Goal: Task Accomplishment & Management: Manage account settings

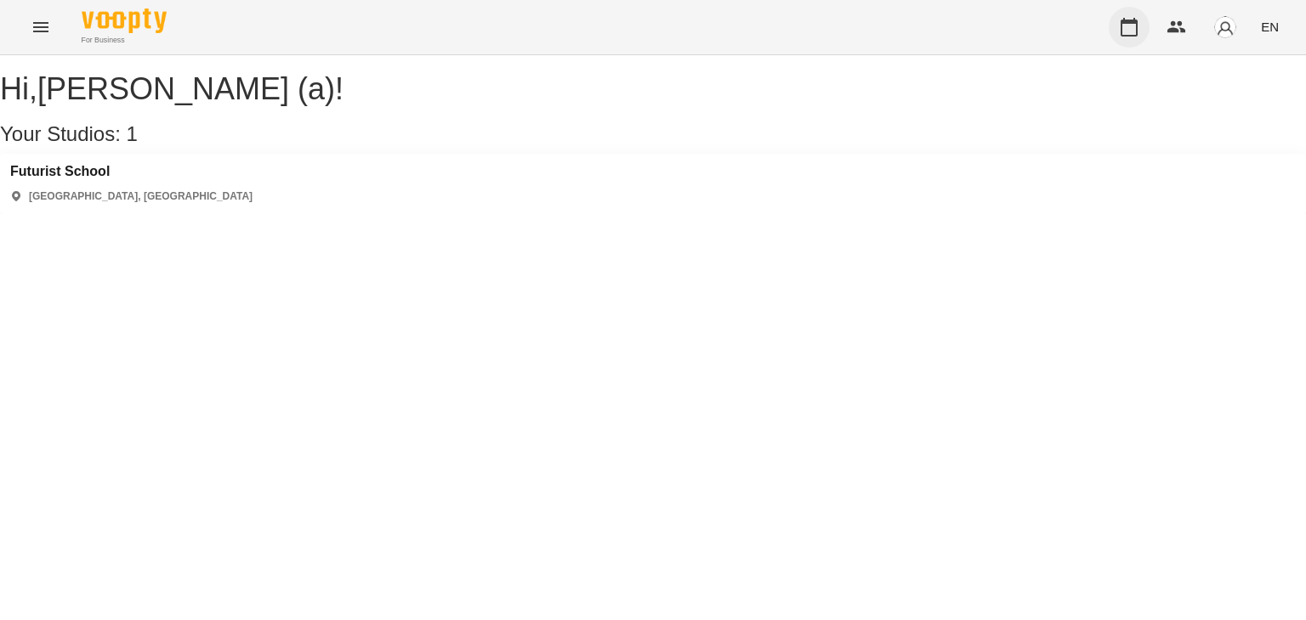
click at [1132, 23] on icon "button" at bounding box center [1128, 27] width 17 height 19
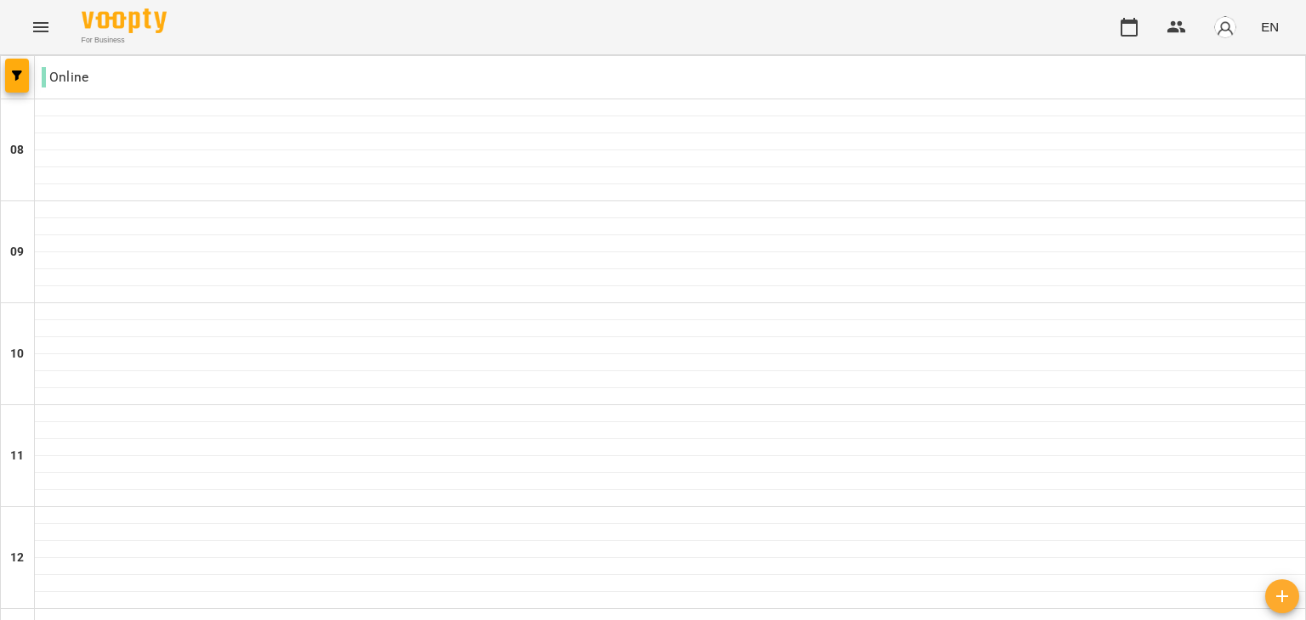
scroll to position [1122, 0]
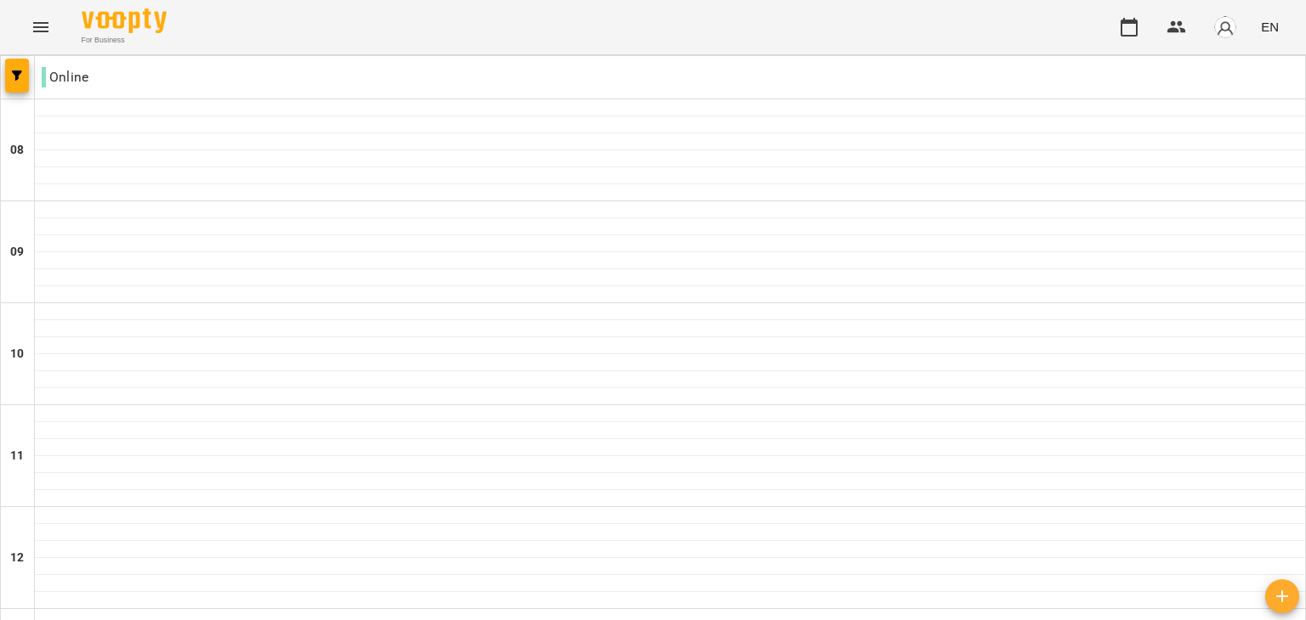
type input "**********"
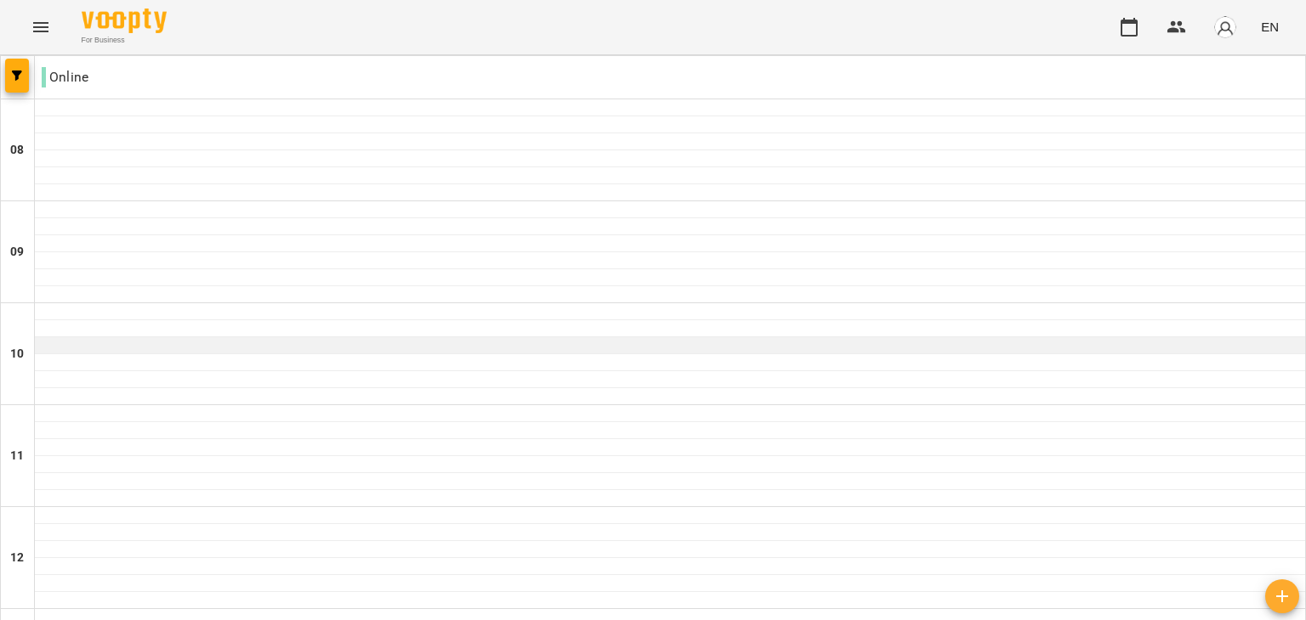
scroll to position [670, 0]
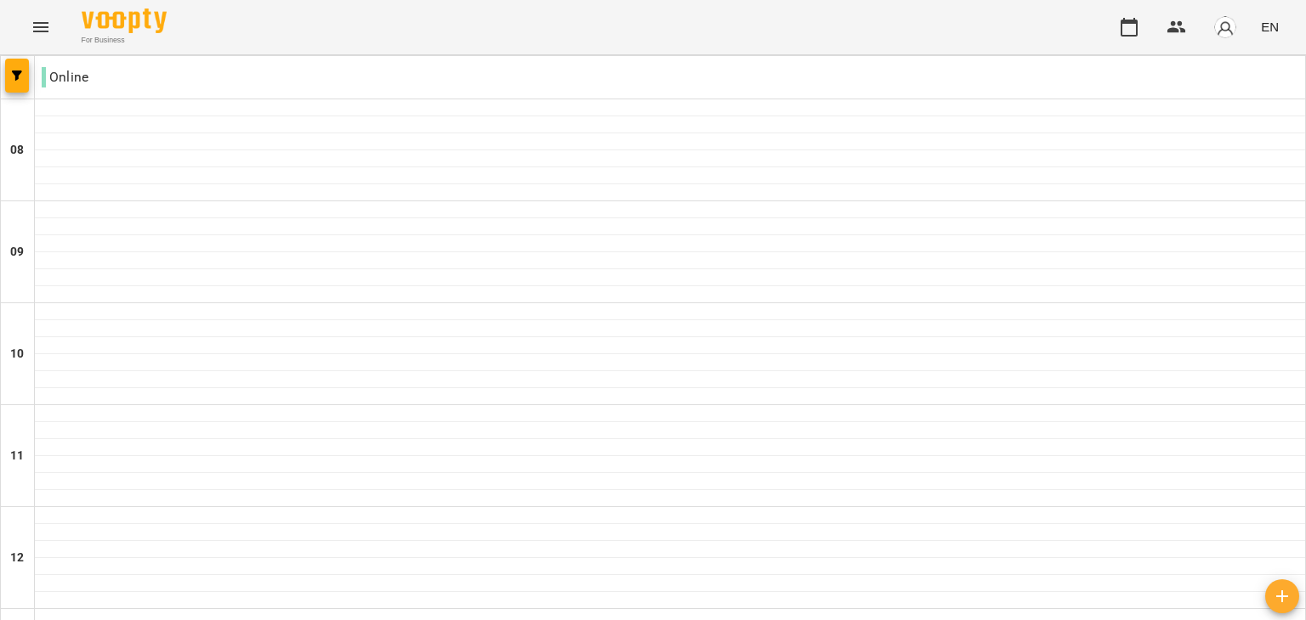
scroll to position [746, 0]
click at [1222, 21] on img "button" at bounding box center [1225, 27] width 24 height 24
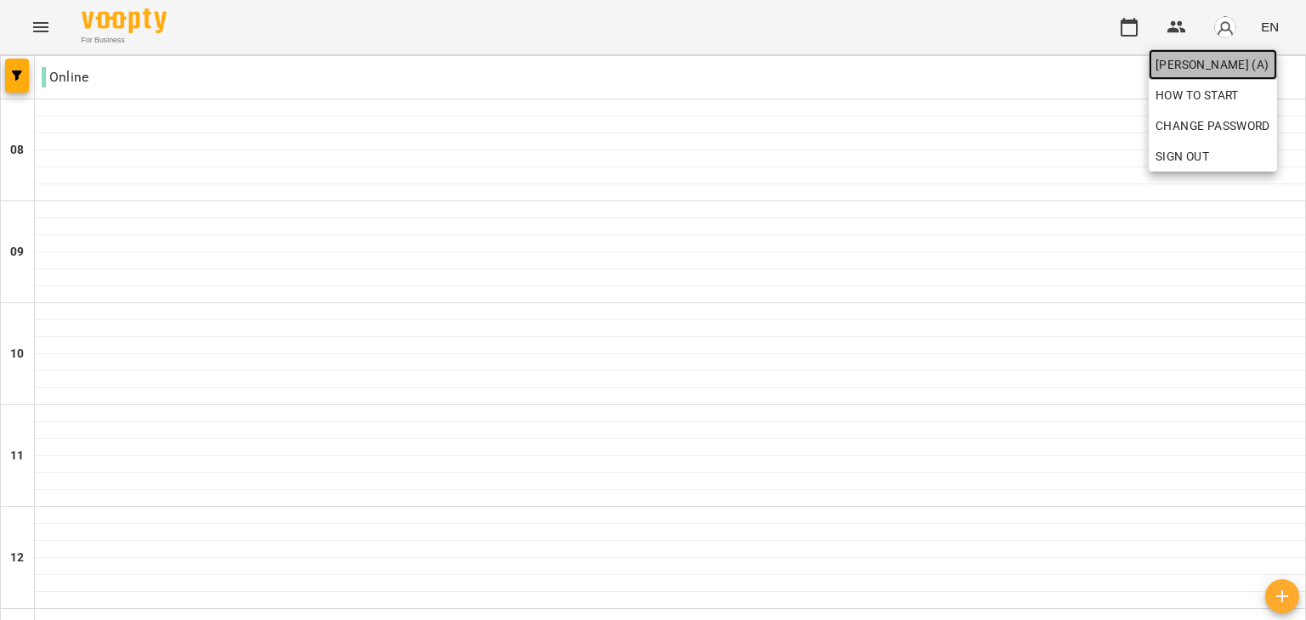
click at [1214, 55] on span "Валюшко Іванна (а)" at bounding box center [1212, 64] width 115 height 20
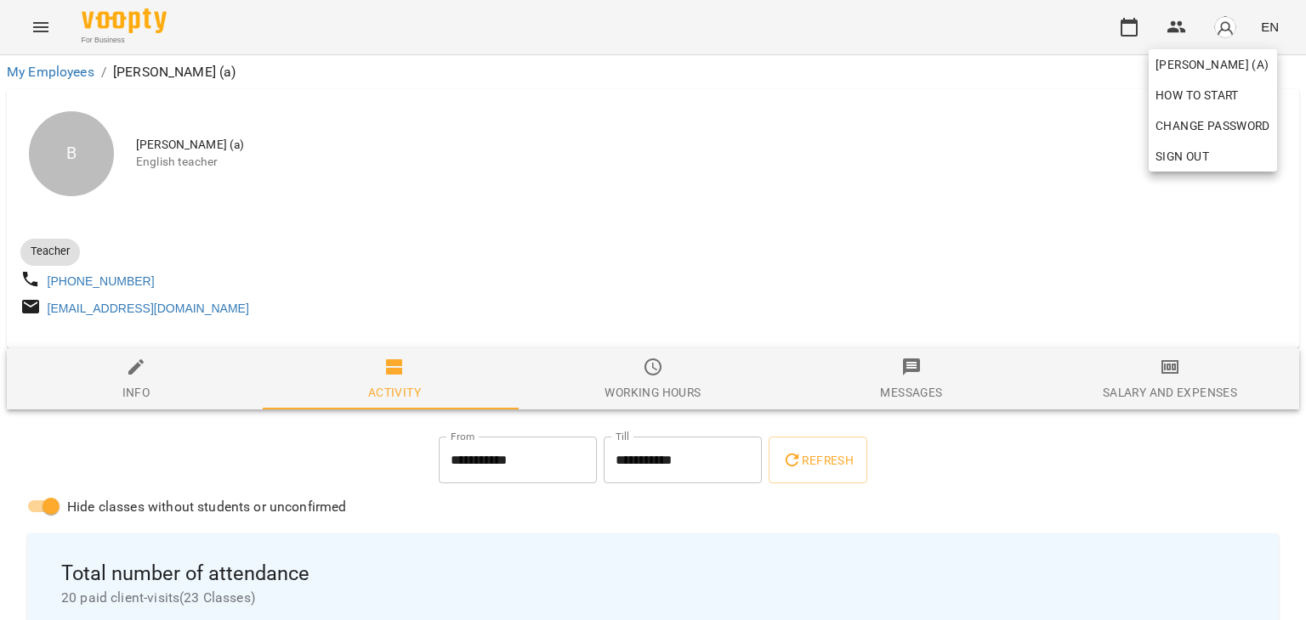
click at [1128, 388] on div at bounding box center [653, 310] width 1306 height 620
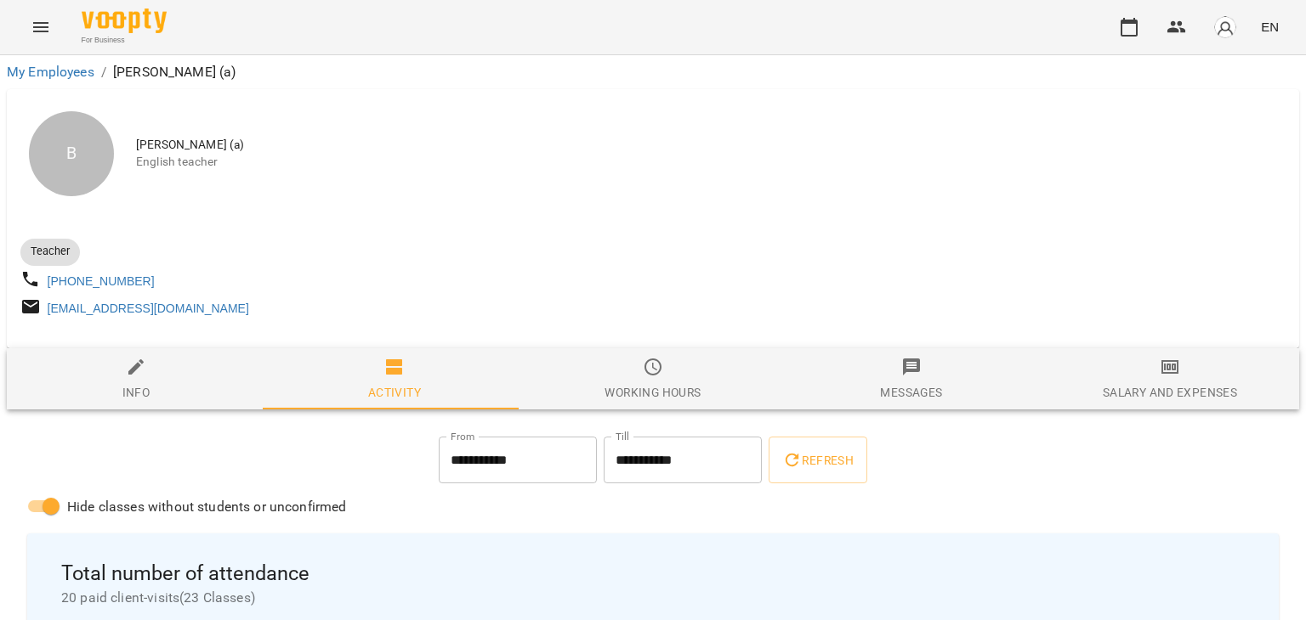
click at [1162, 388] on span "Salary and Expenses" at bounding box center [1170, 380] width 238 height 46
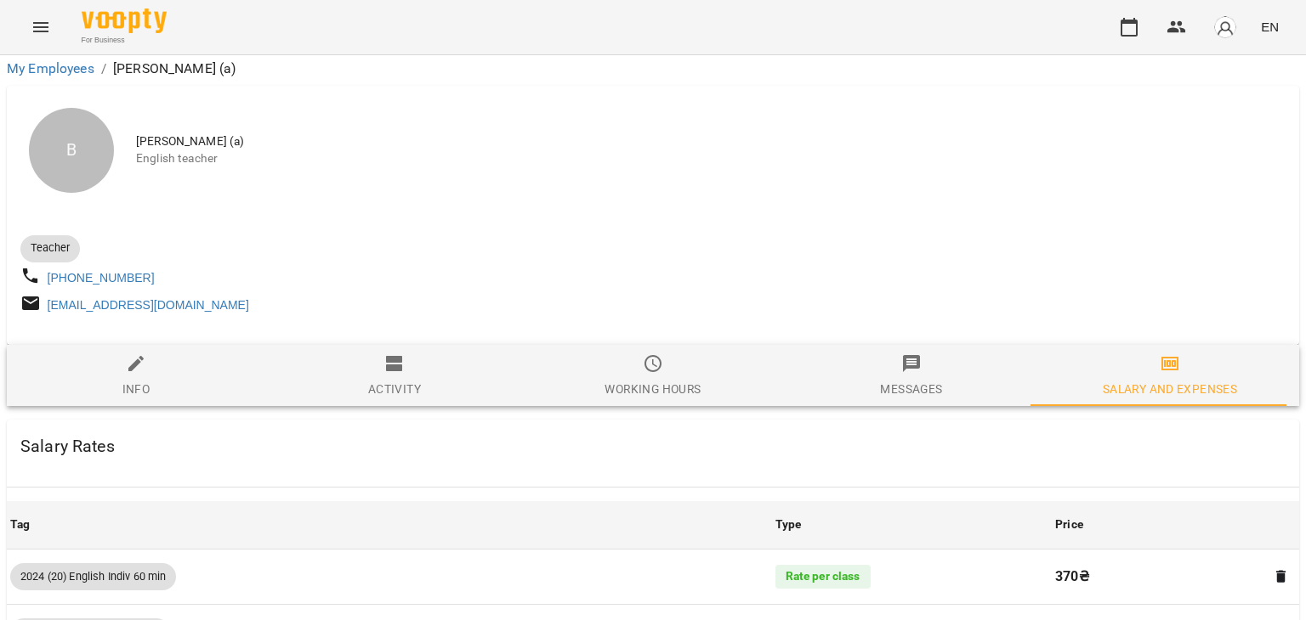
scroll to position [5012, 0]
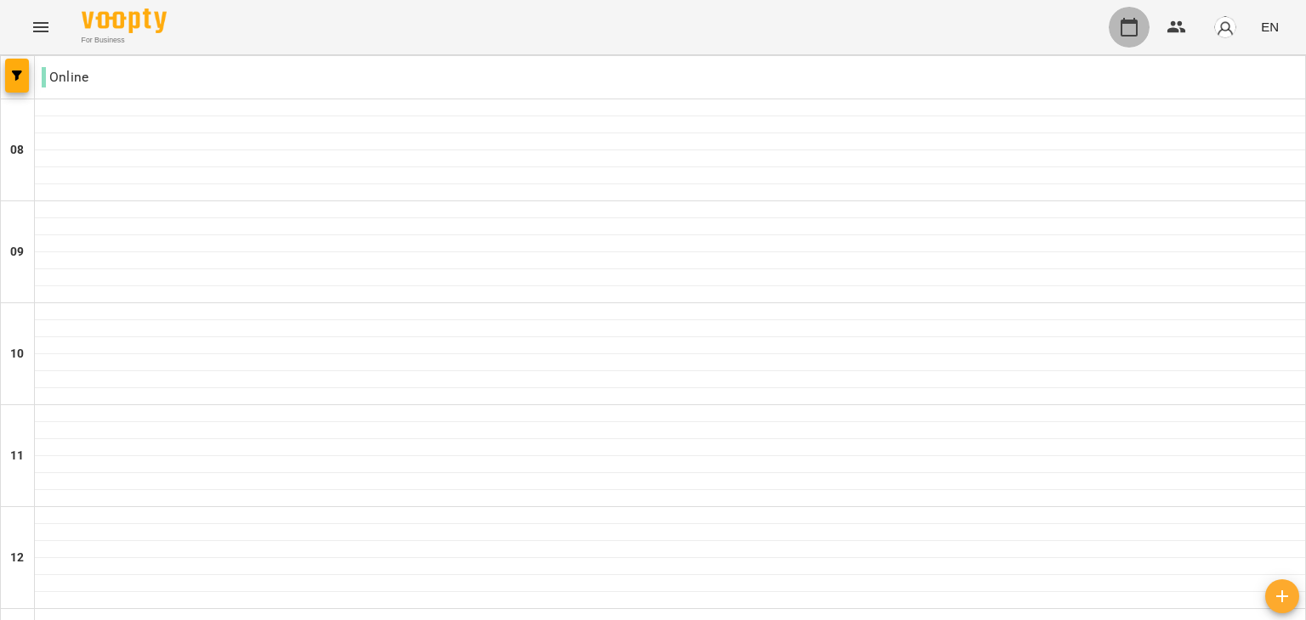
click at [1148, 21] on button "button" at bounding box center [1128, 27] width 41 height 41
click at [1245, 25] on button "button" at bounding box center [1225, 27] width 44 height 44
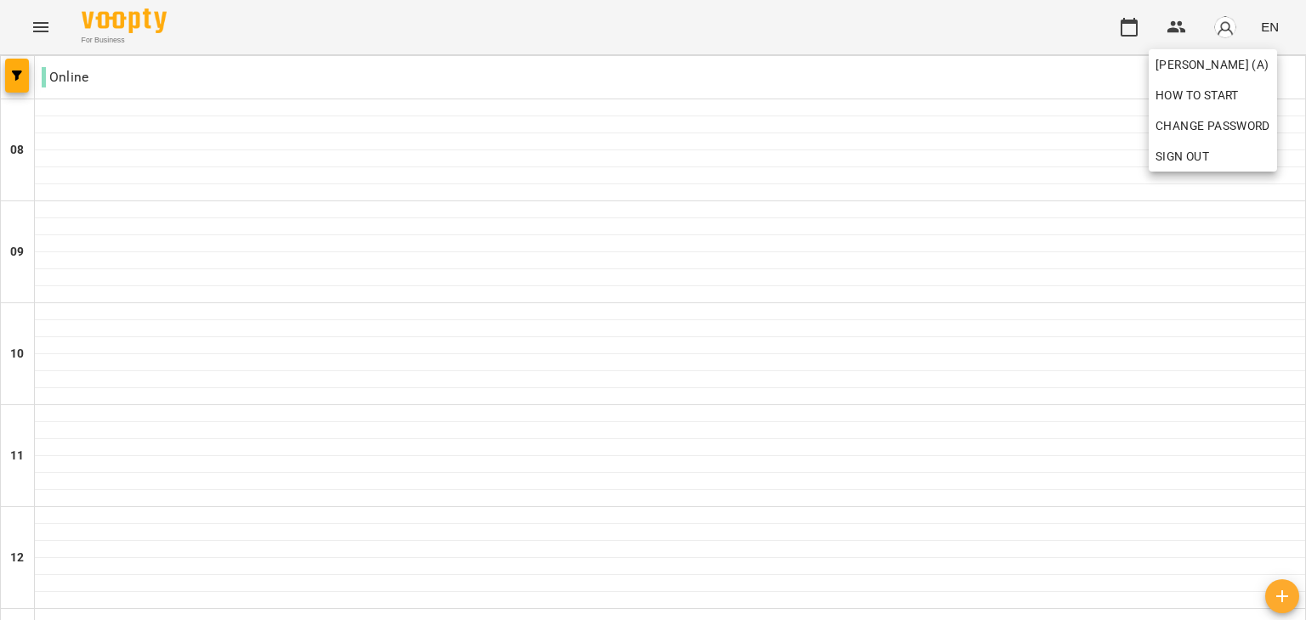
click at [1228, 150] on span "Sign Out" at bounding box center [1212, 156] width 115 height 20
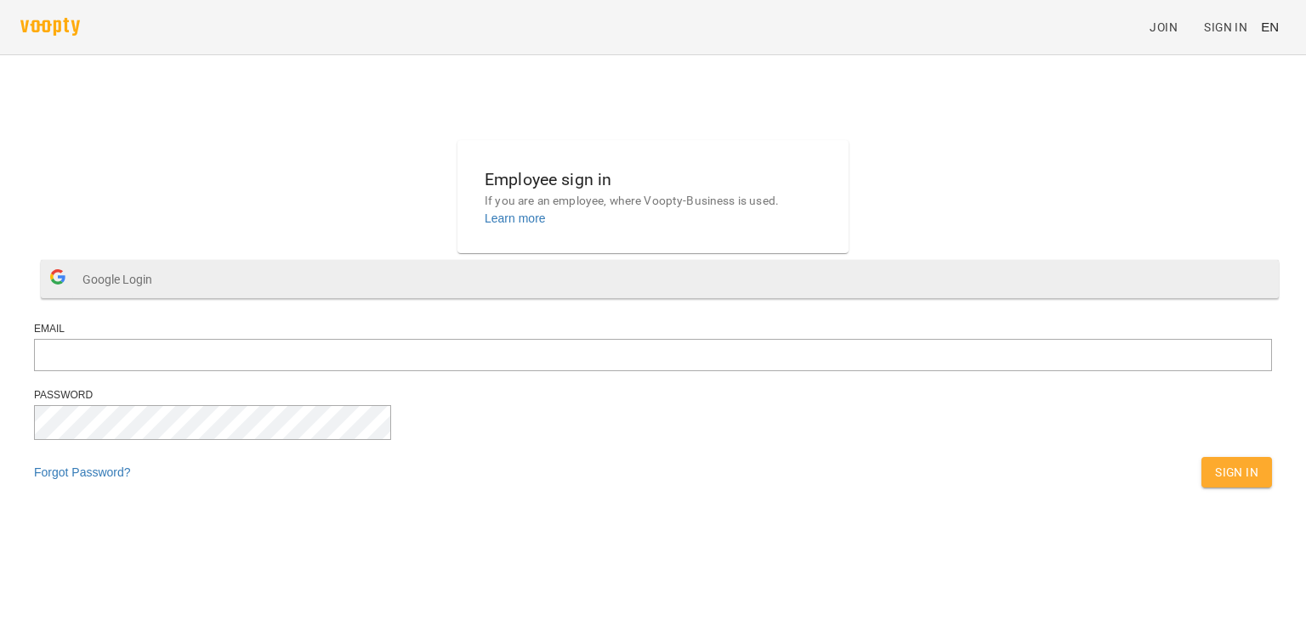
click at [623, 298] on button "Google Login" at bounding box center [660, 279] width 1238 height 38
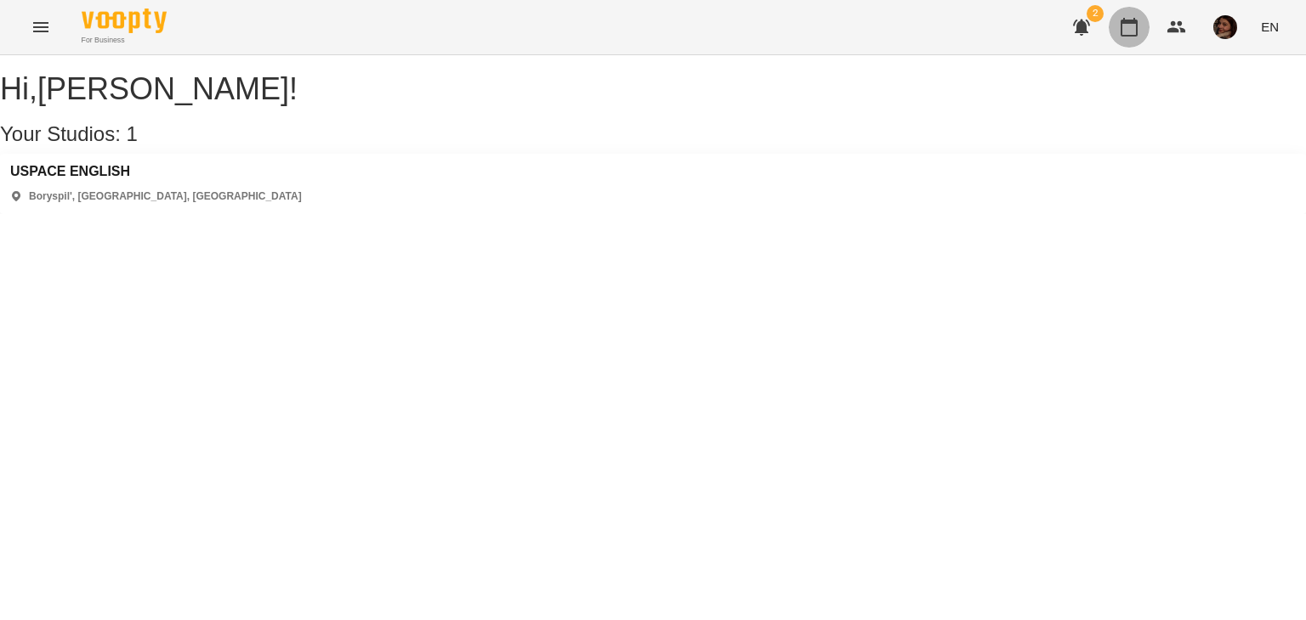
click at [1121, 31] on icon "button" at bounding box center [1129, 27] width 20 height 20
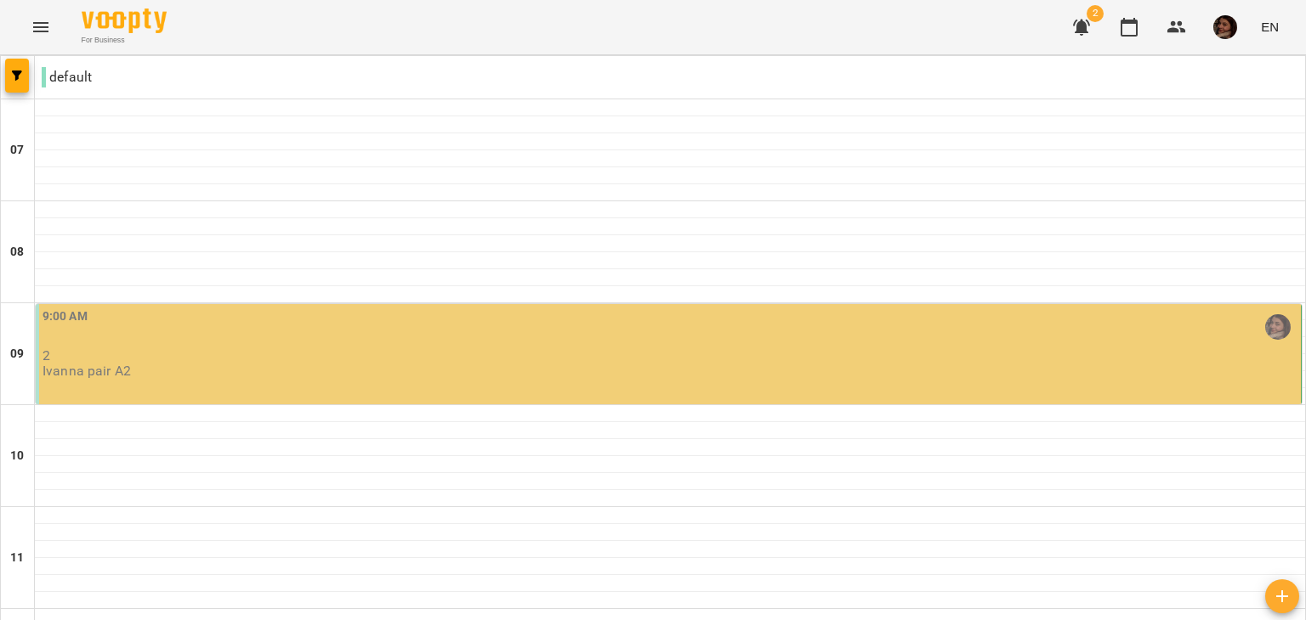
scroll to position [1066, 0]
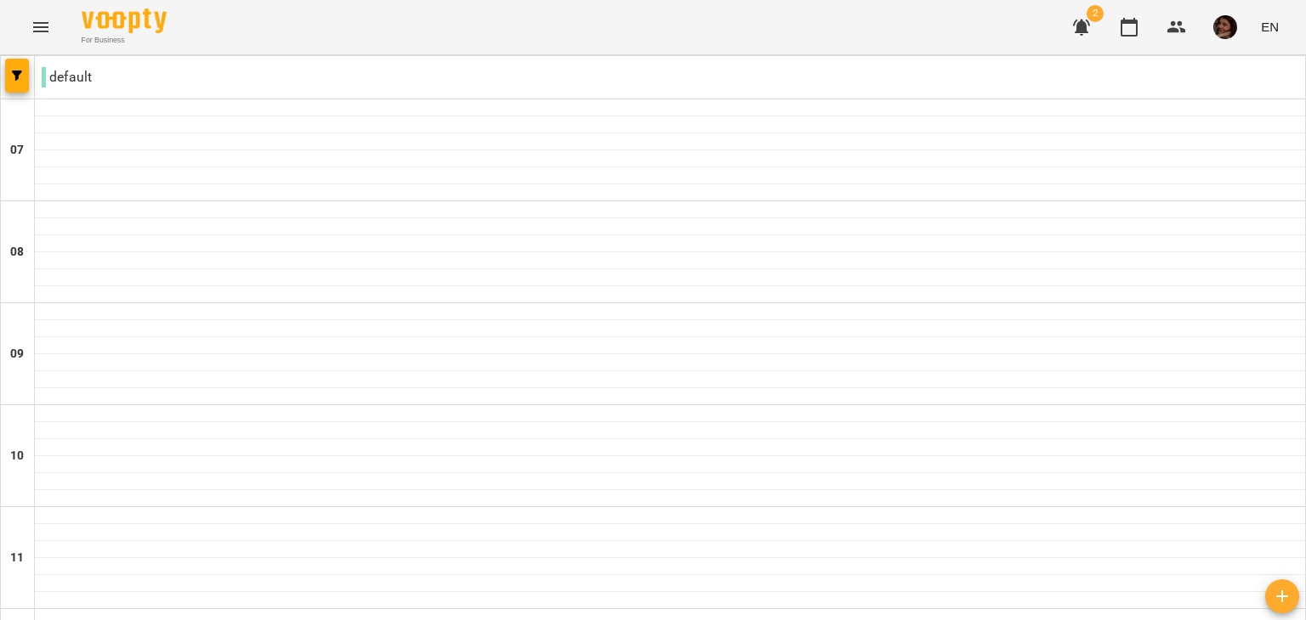
scroll to position [915, 0]
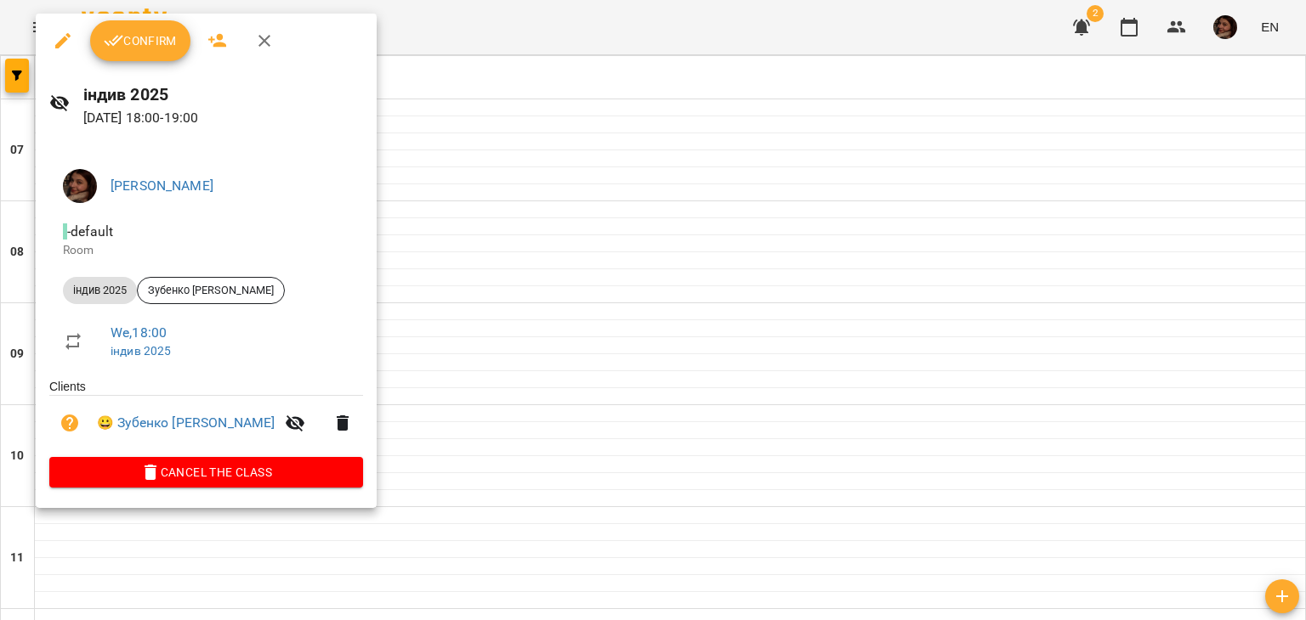
click at [438, 329] on div at bounding box center [653, 310] width 1306 height 620
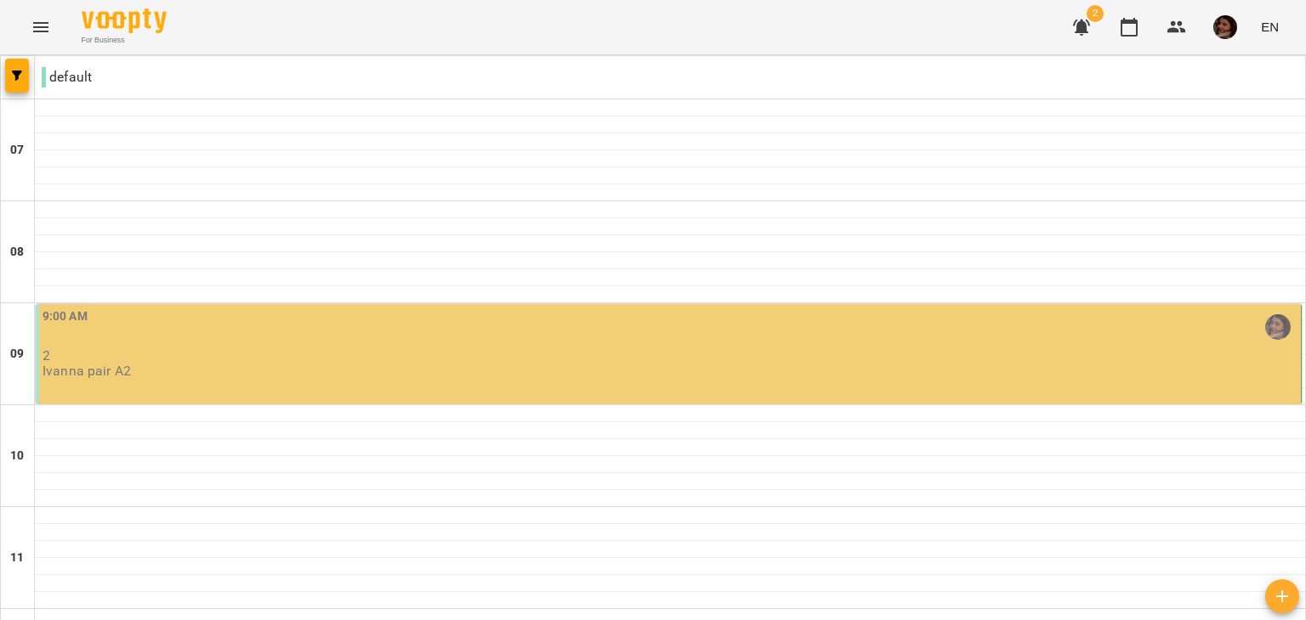
type input "**********"
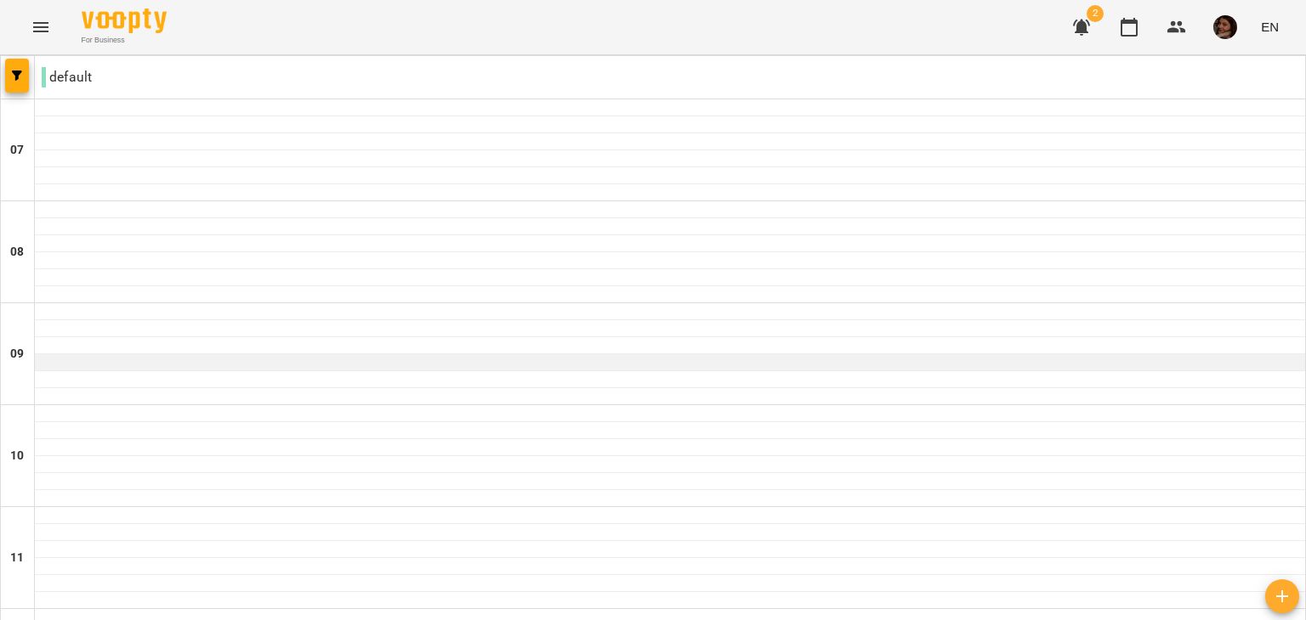
scroll to position [770, 0]
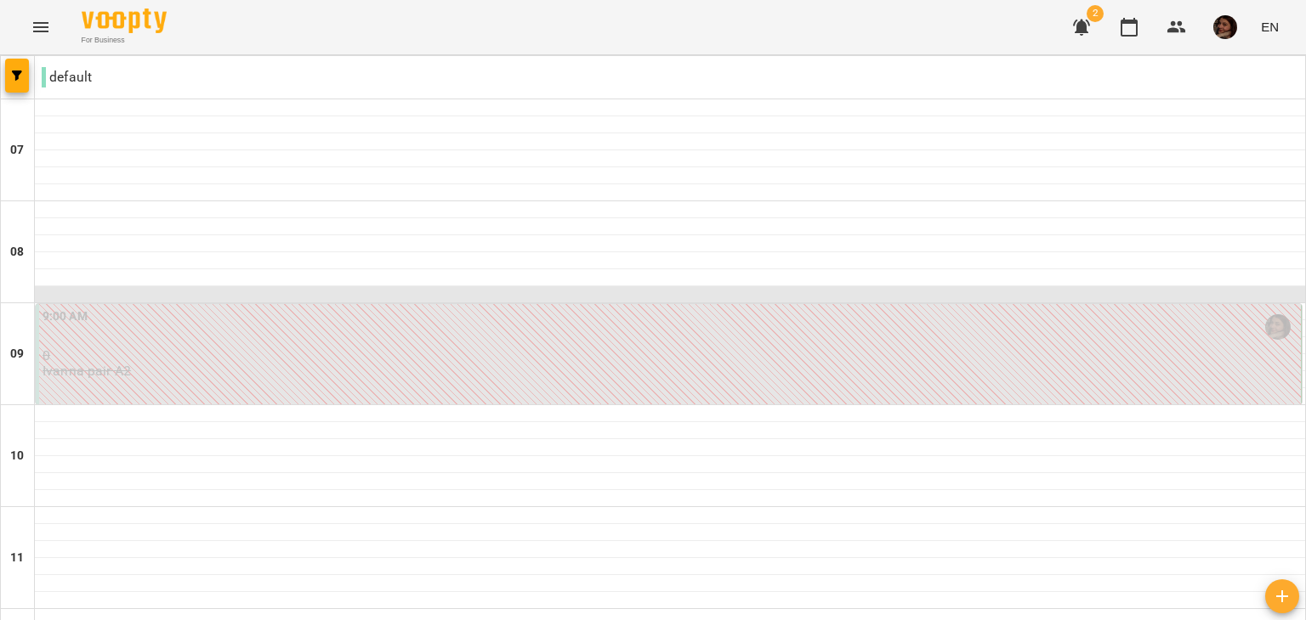
scroll to position [979, 0]
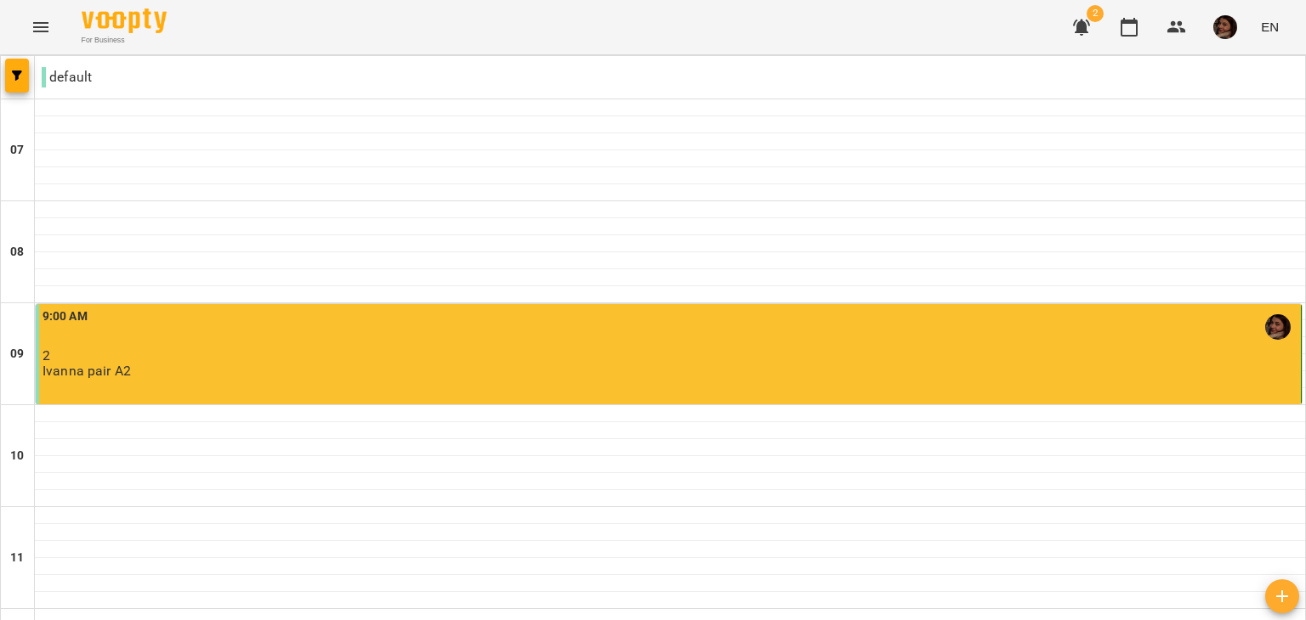
scroll to position [622, 0]
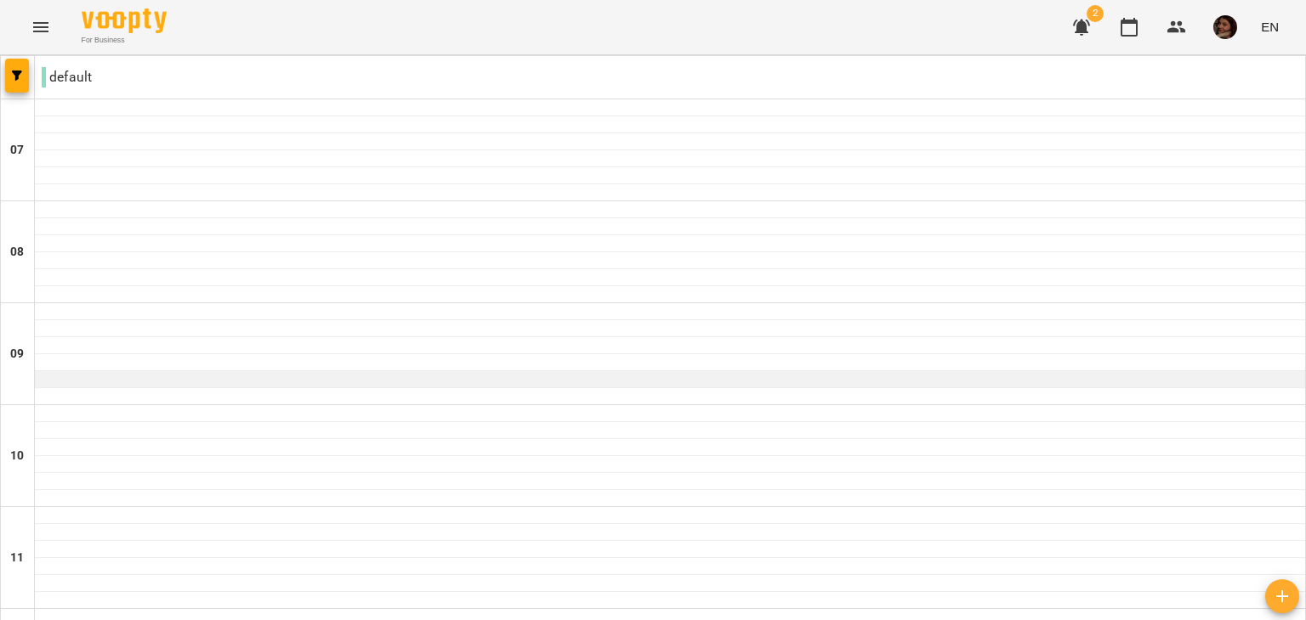
scroll to position [1122, 0]
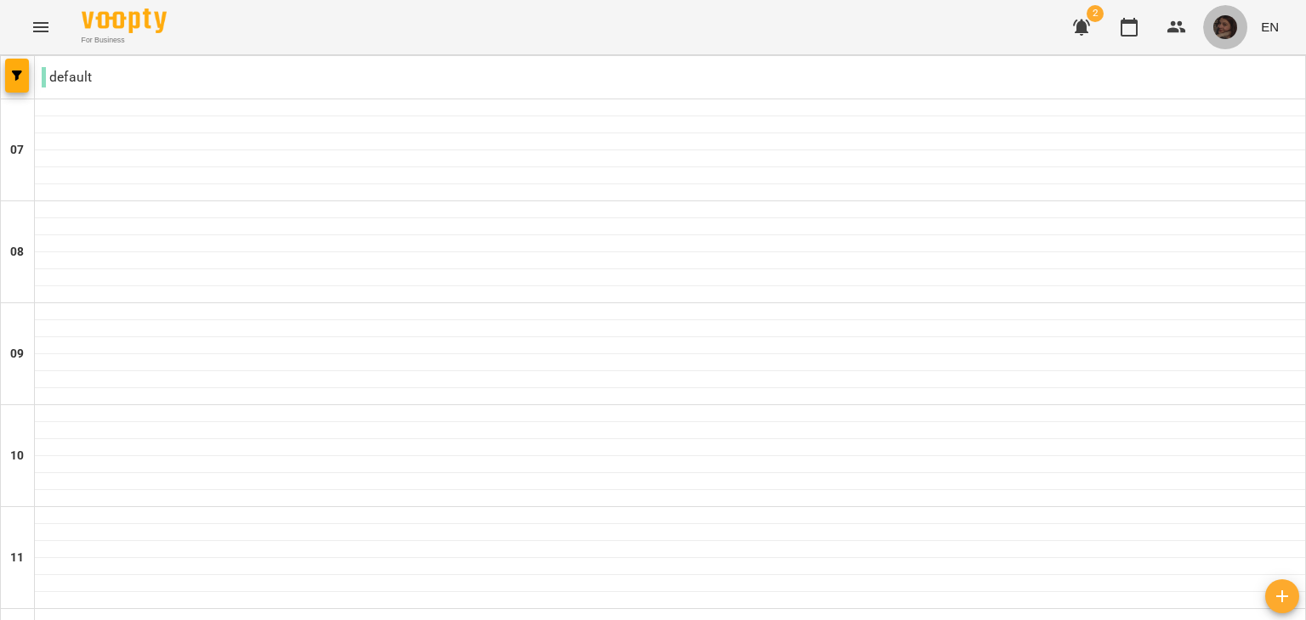
click at [1238, 36] on button "button" at bounding box center [1225, 27] width 44 height 44
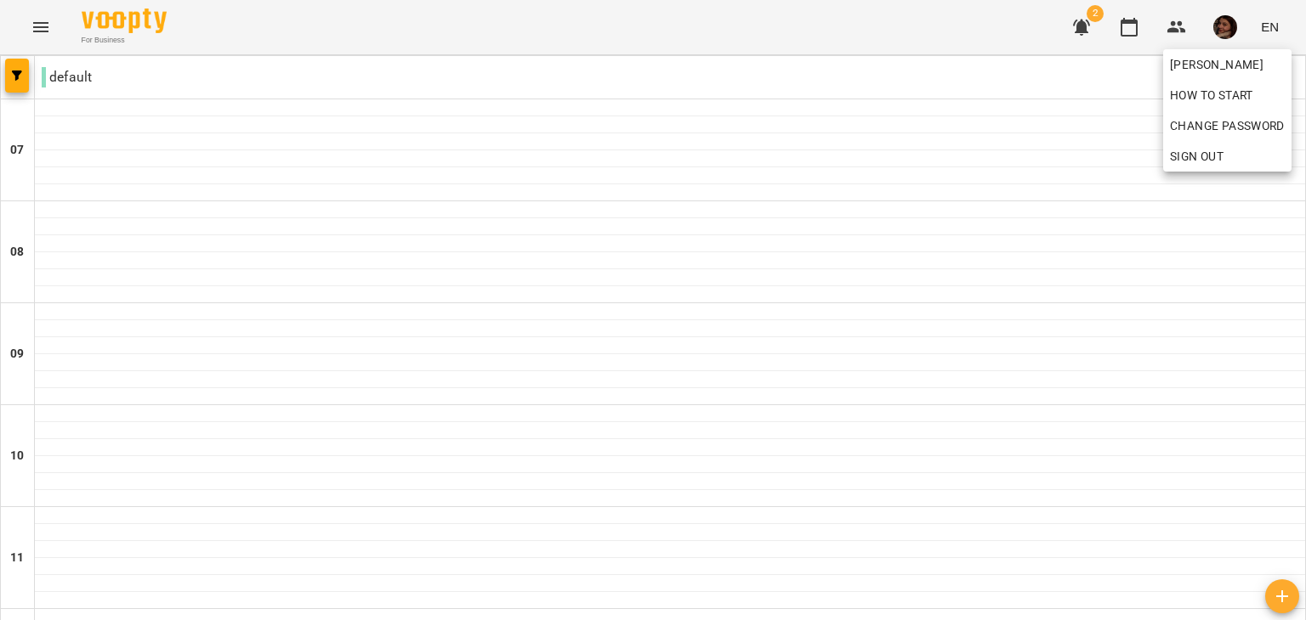
click at [1213, 157] on span "Sign Out" at bounding box center [1197, 156] width 54 height 20
